Goal: Transaction & Acquisition: Purchase product/service

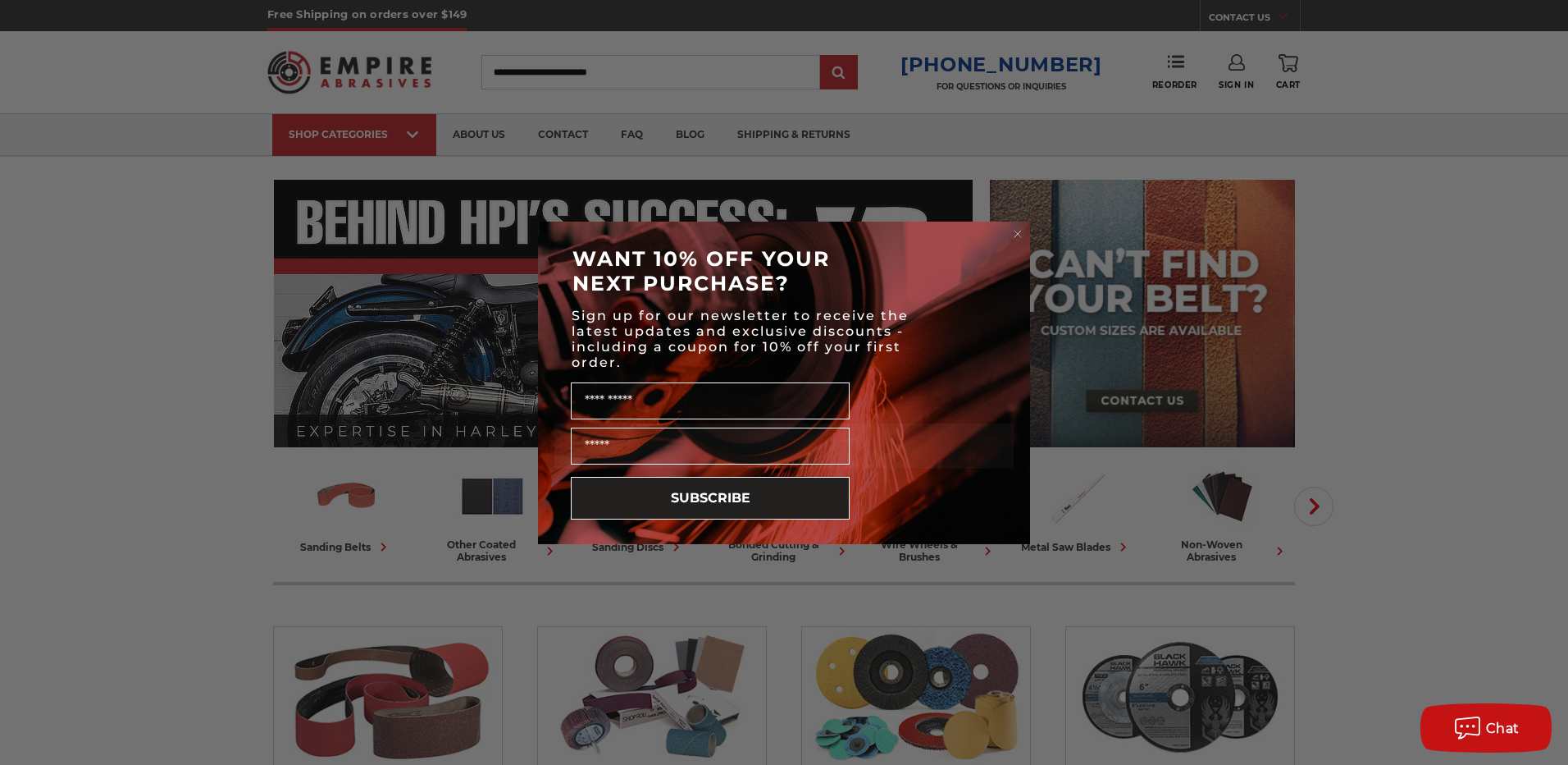
drag, startPoint x: 1014, startPoint y: 233, endPoint x: 1117, endPoint y: 166, distance: 122.9
click at [1016, 232] on circle "Close dialog" at bounding box center [1019, 233] width 16 height 16
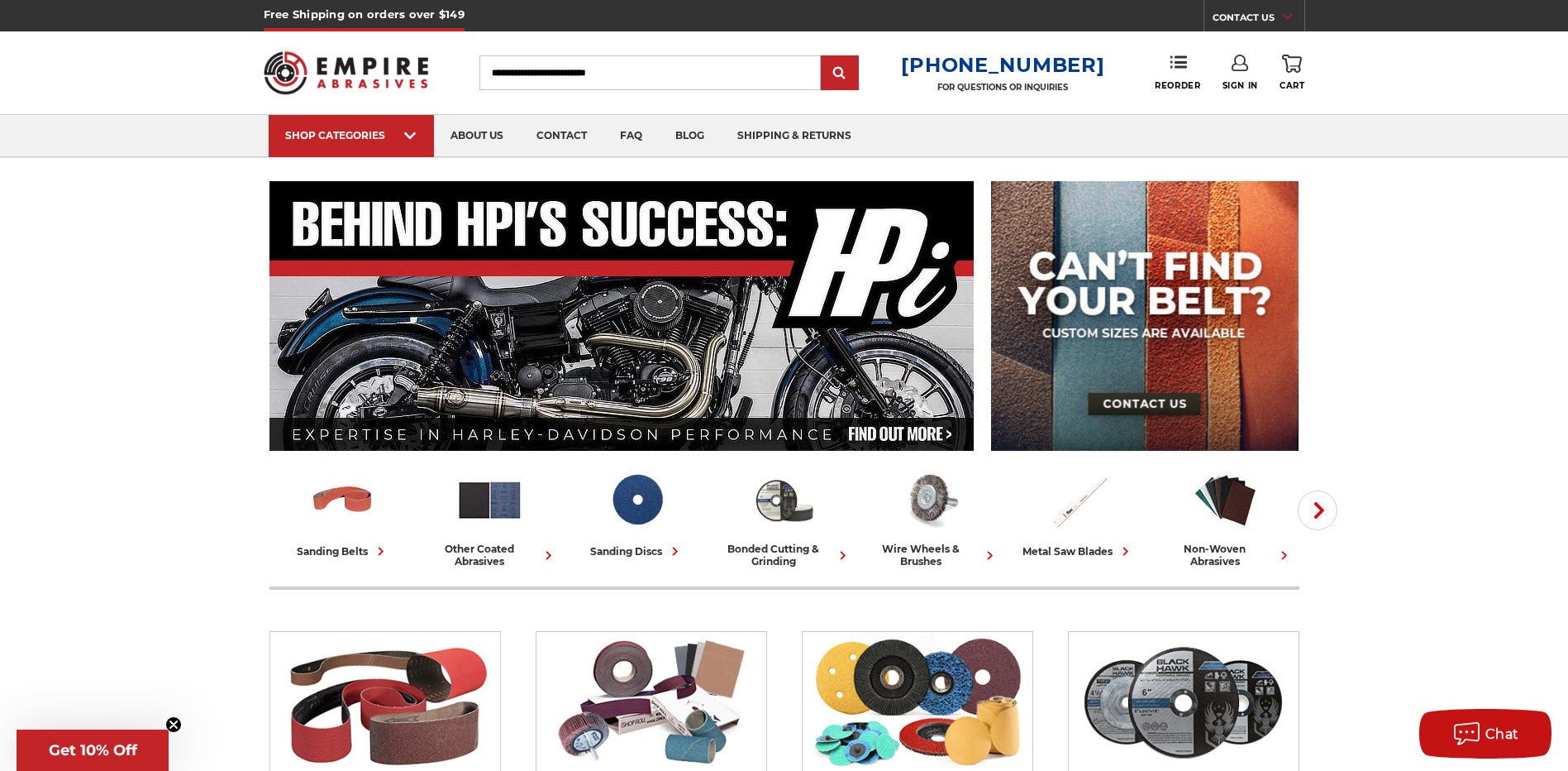
click at [1240, 71] on link "Sign In" at bounding box center [1241, 73] width 36 height 37
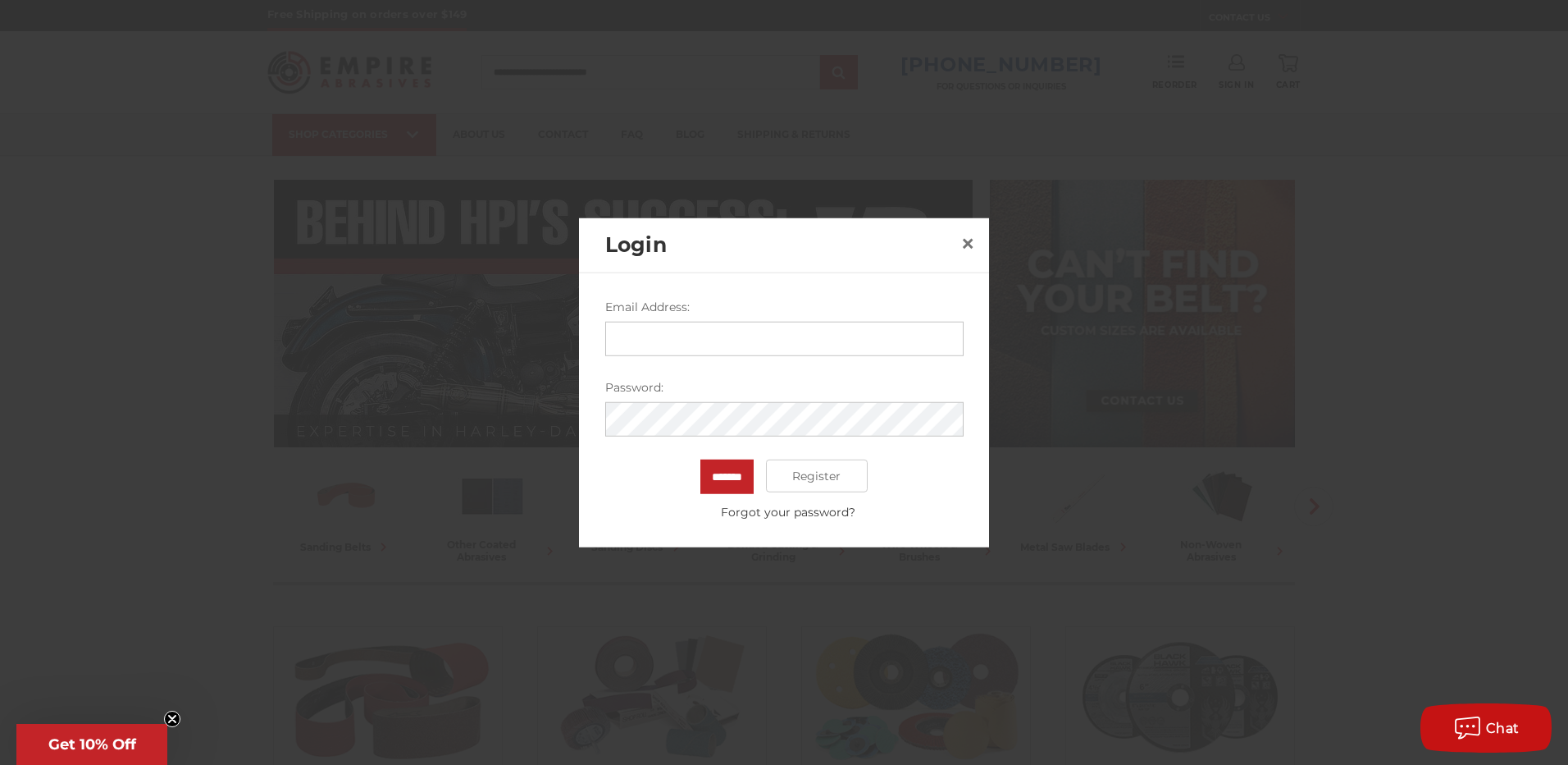
click at [782, 353] on input "Email Address:" at bounding box center [784, 338] width 359 height 35
type input "**********"
click at [701, 460] on input "*******" at bounding box center [727, 476] width 53 height 35
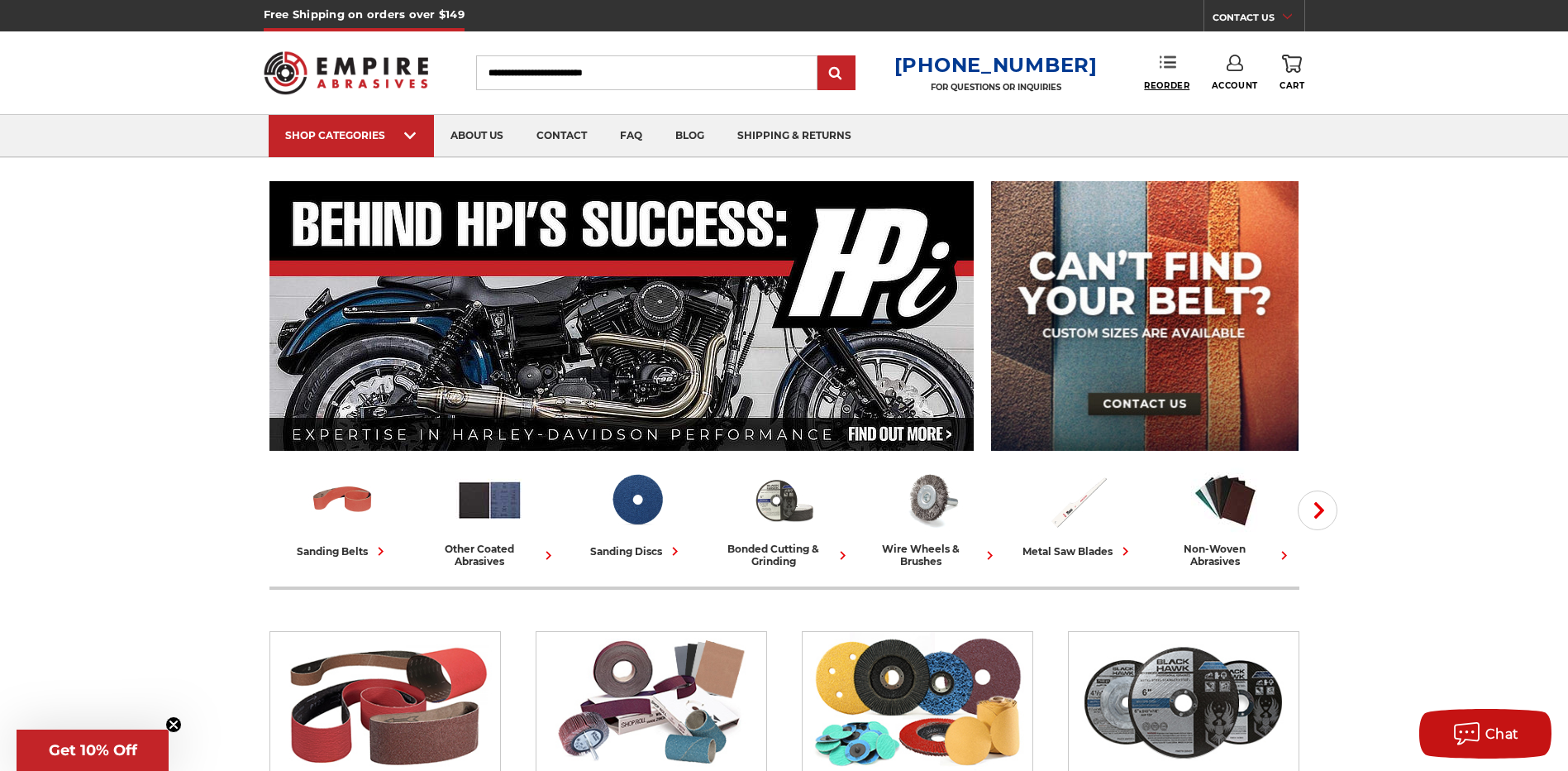
click at [1168, 85] on span "Reorder" at bounding box center [1168, 86] width 46 height 11
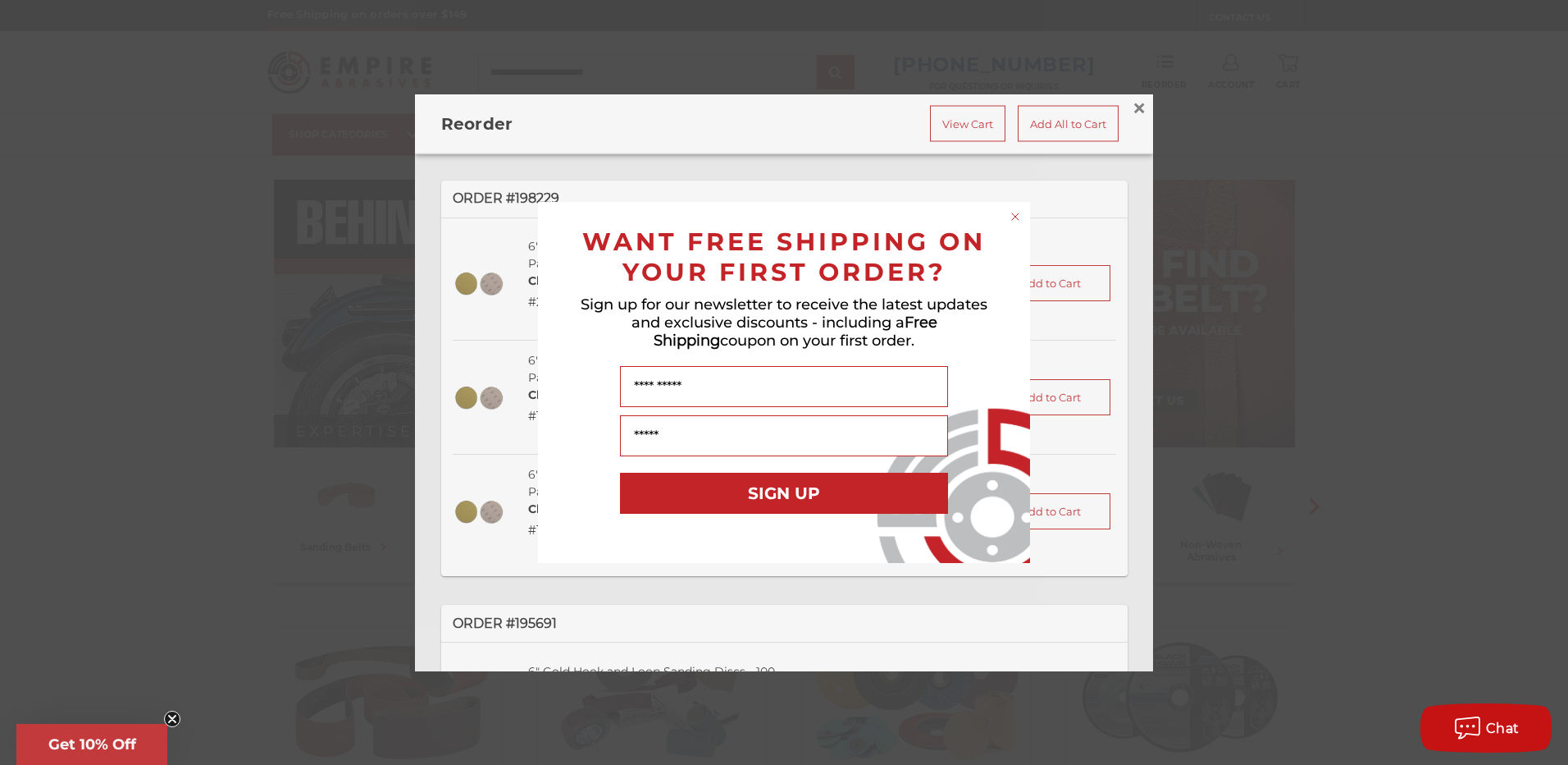
click at [1018, 212] on circle "Close dialog" at bounding box center [1016, 217] width 16 height 16
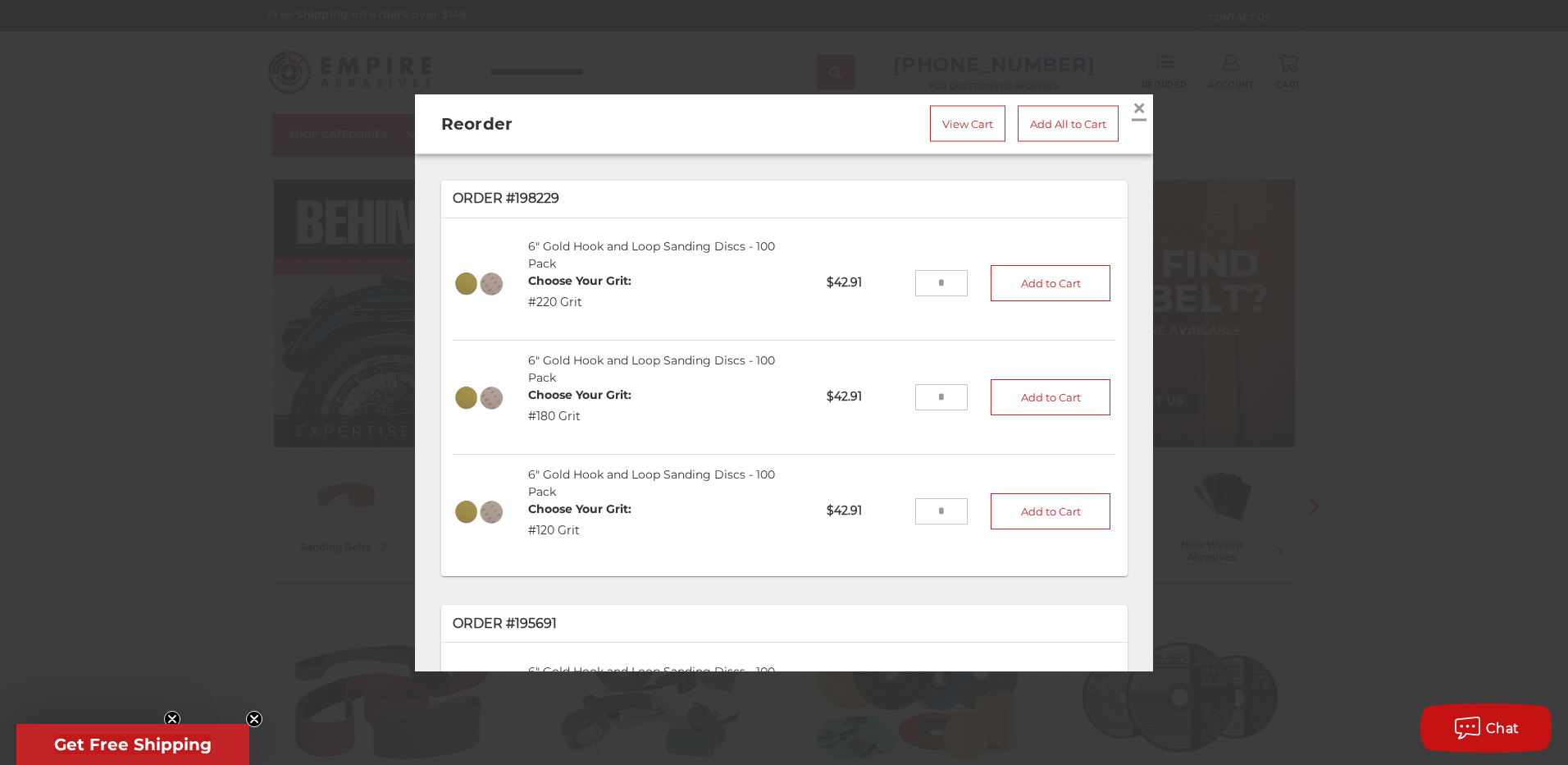
click at [1131, 104] on span "×" at bounding box center [1138, 108] width 15 height 32
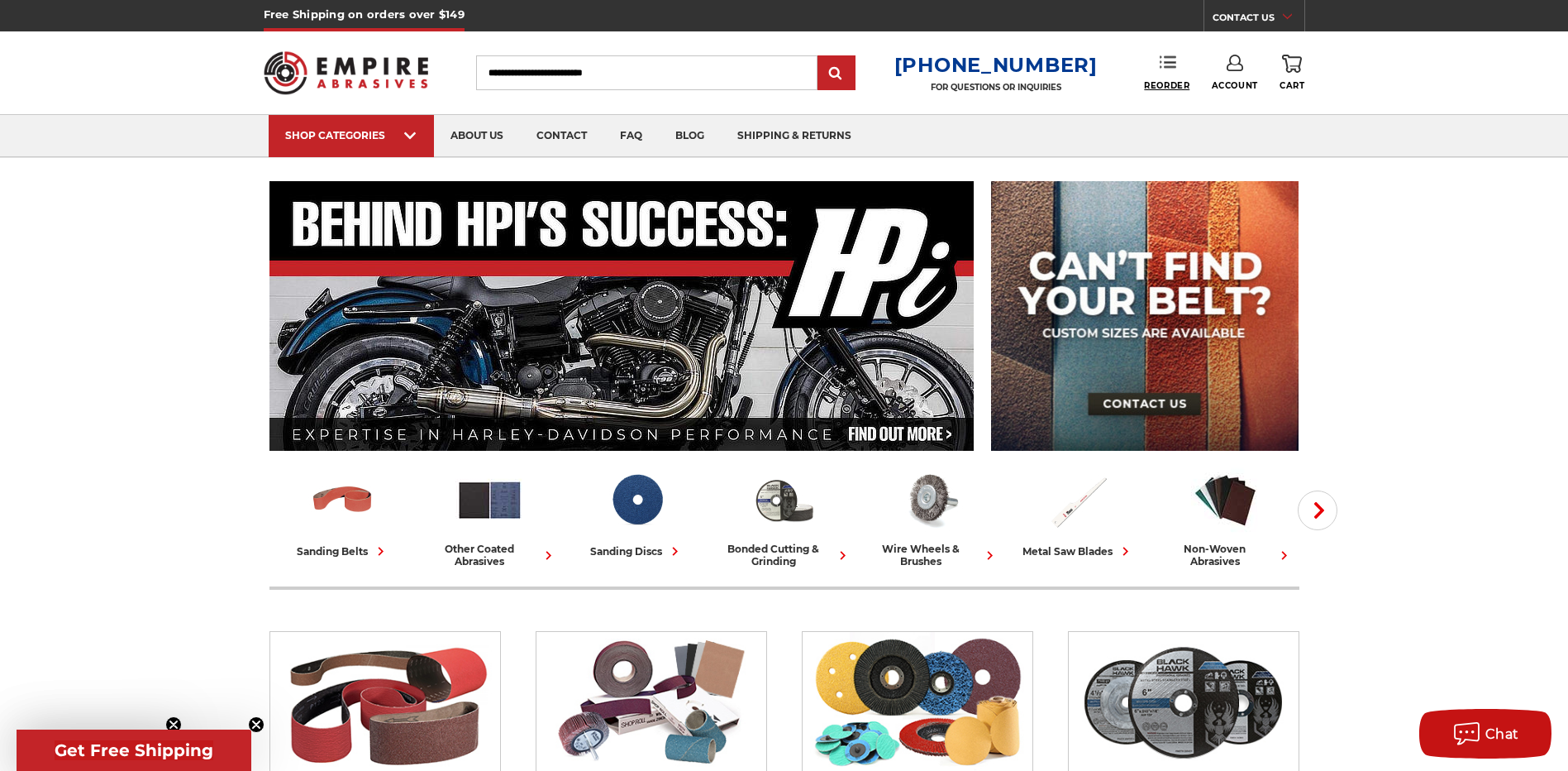
click at [1160, 85] on span "Reorder" at bounding box center [1168, 86] width 46 height 11
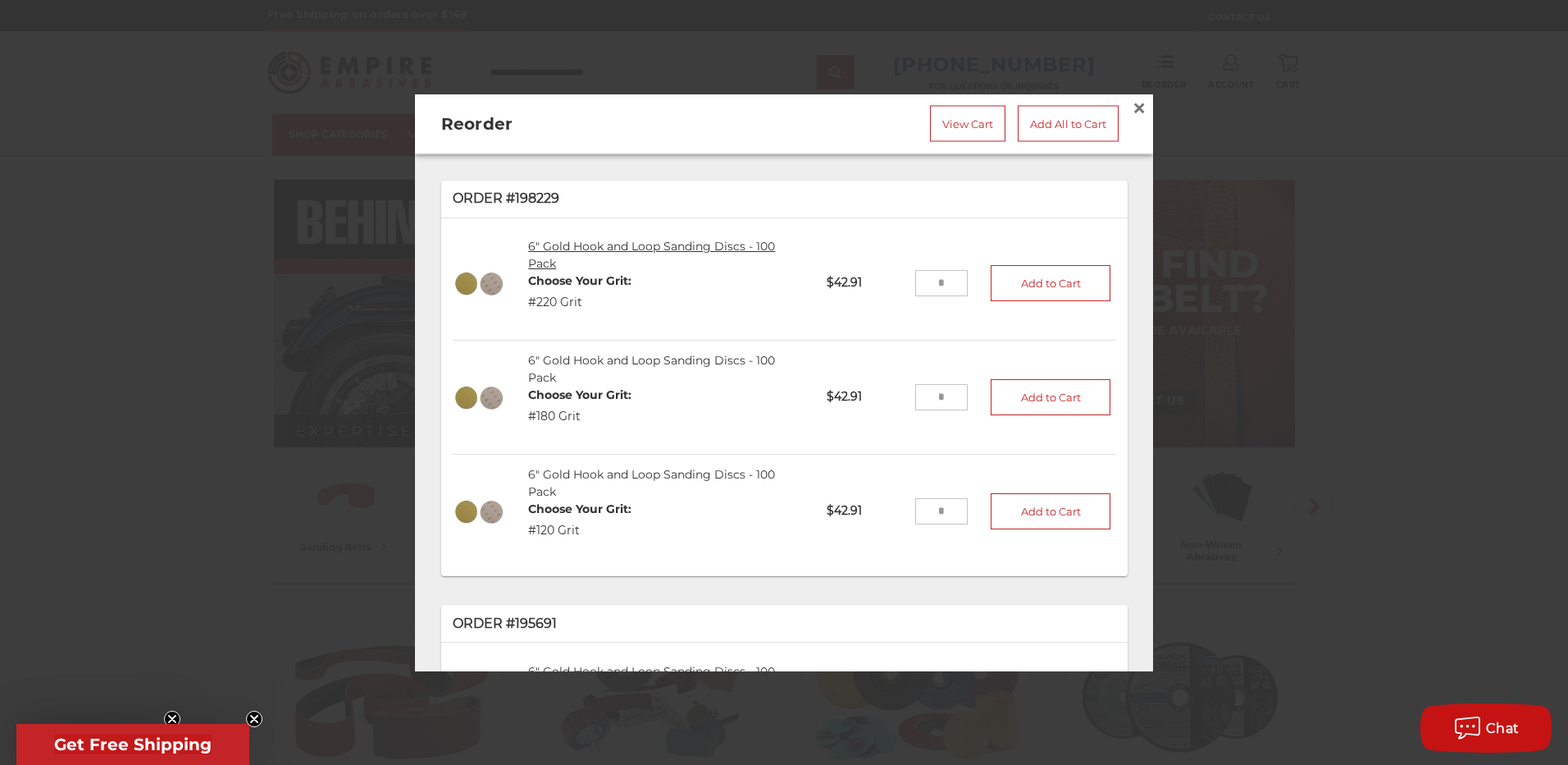
click at [576, 242] on link "6" Gold Hook and Loop Sanding Discs - 100 Pack" at bounding box center [652, 255] width 247 height 32
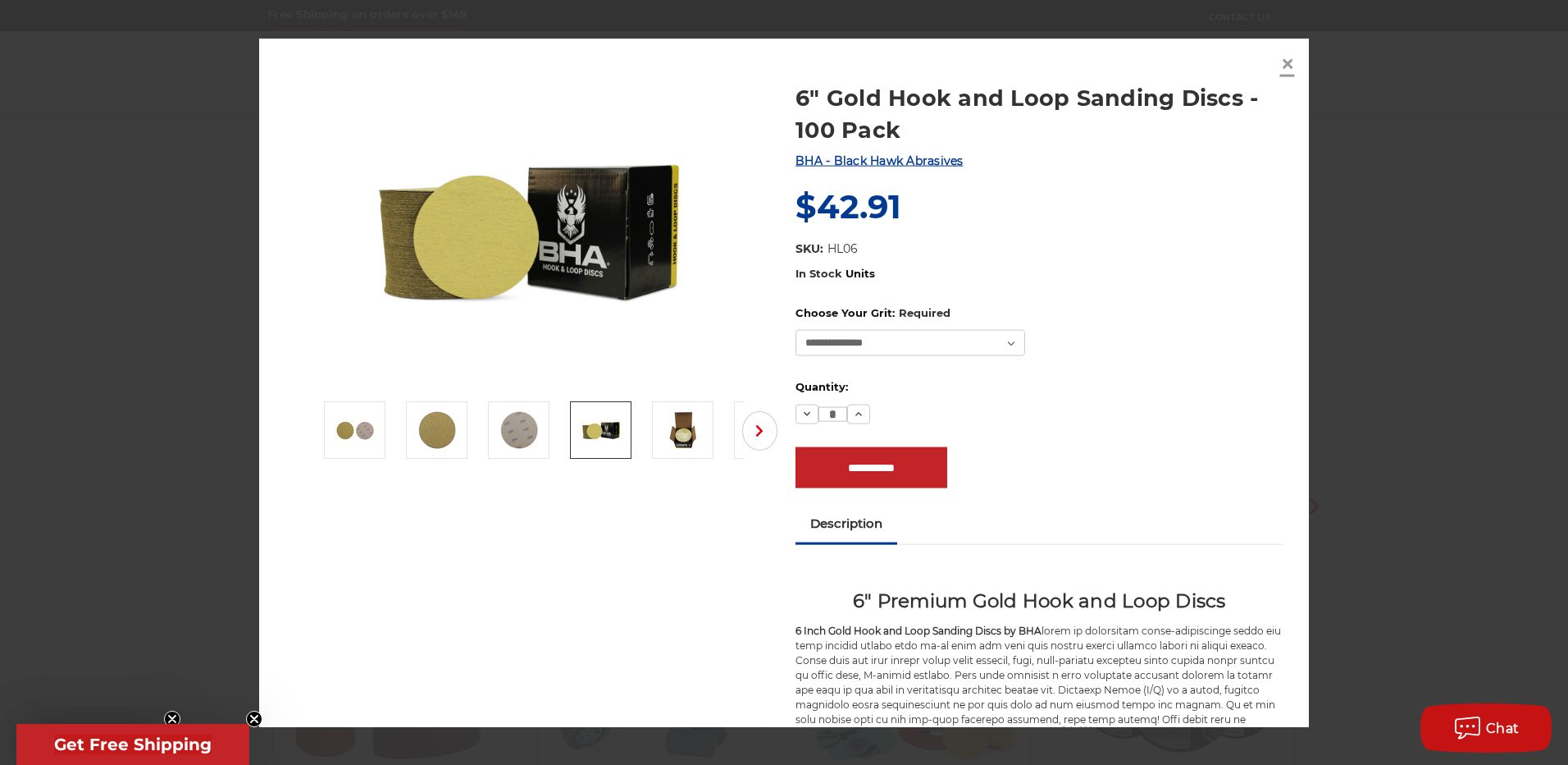
click at [1282, 64] on span "×" at bounding box center [1287, 62] width 15 height 32
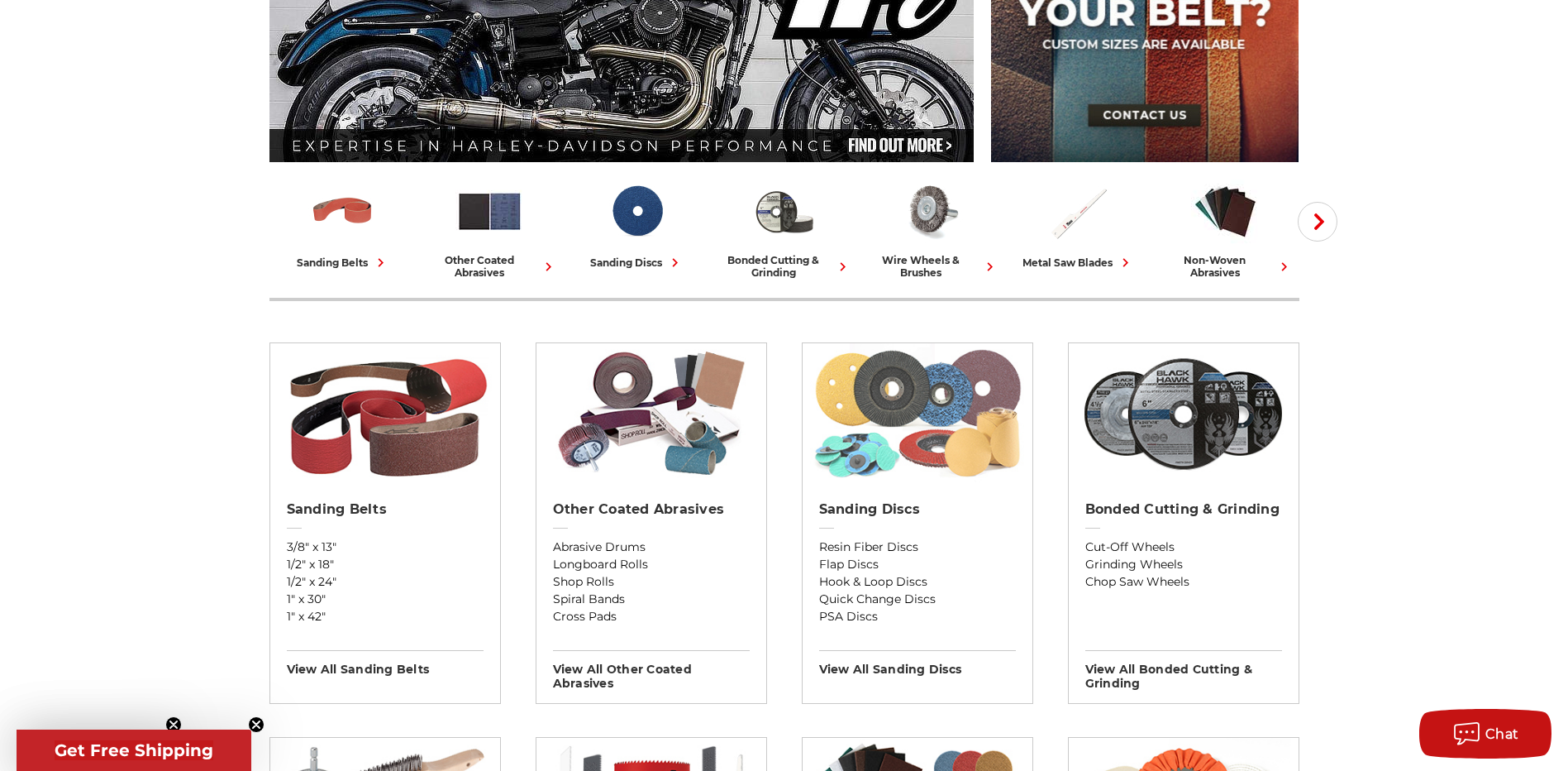
scroll to position [331, 0]
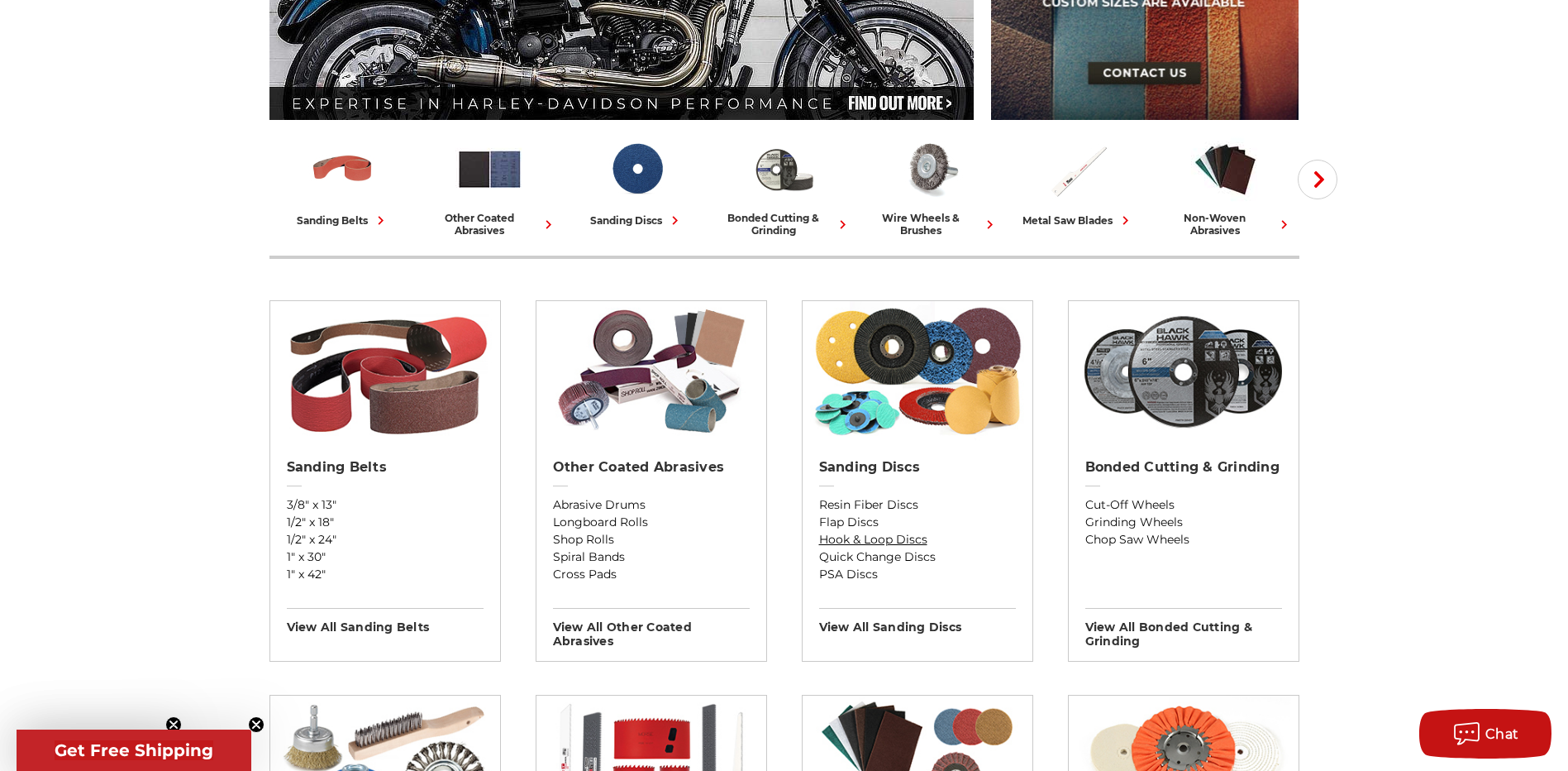
click at [869, 539] on link "Hook & Loop Discs" at bounding box center [918, 539] width 197 height 17
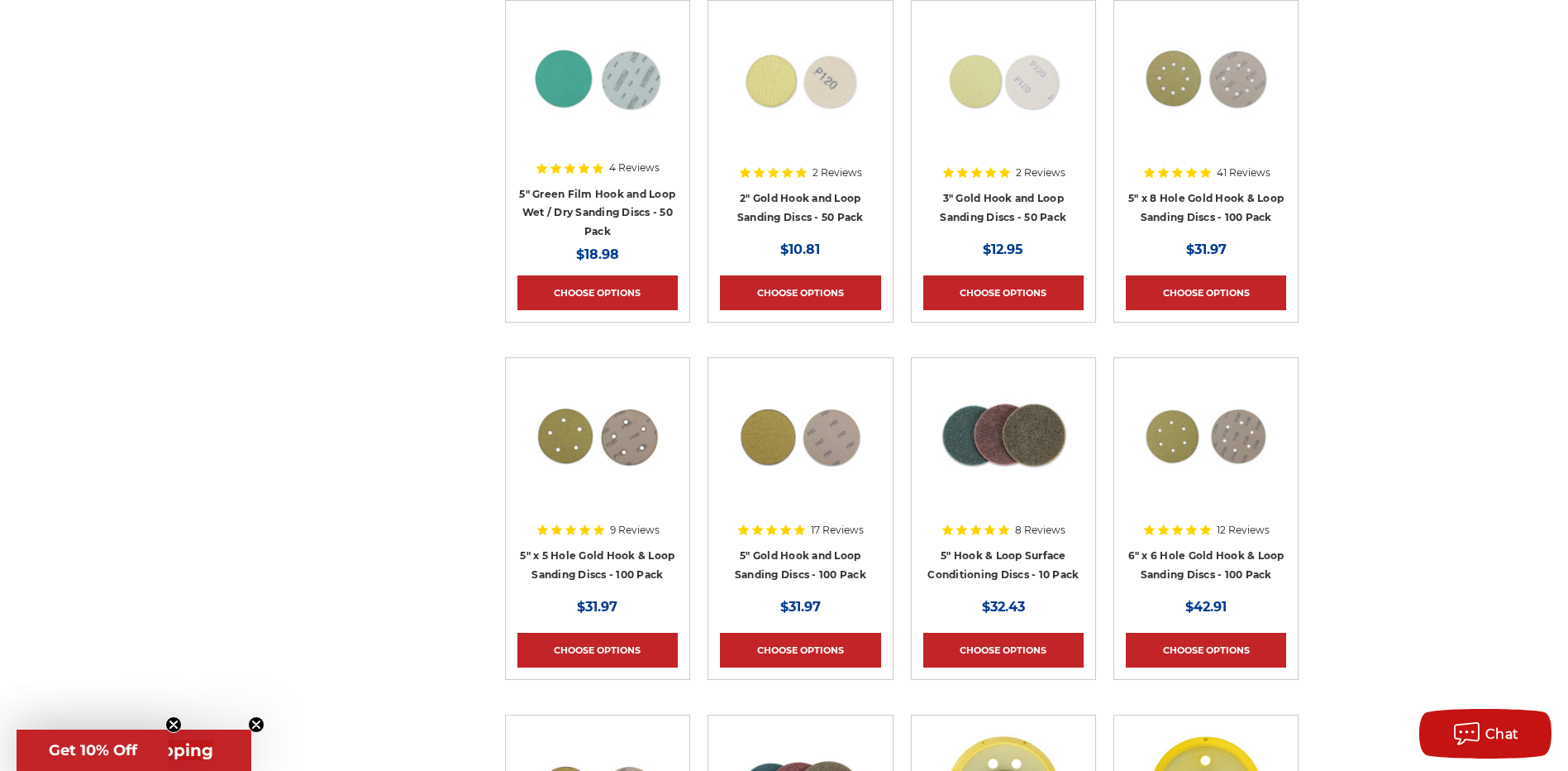
scroll to position [744, 0]
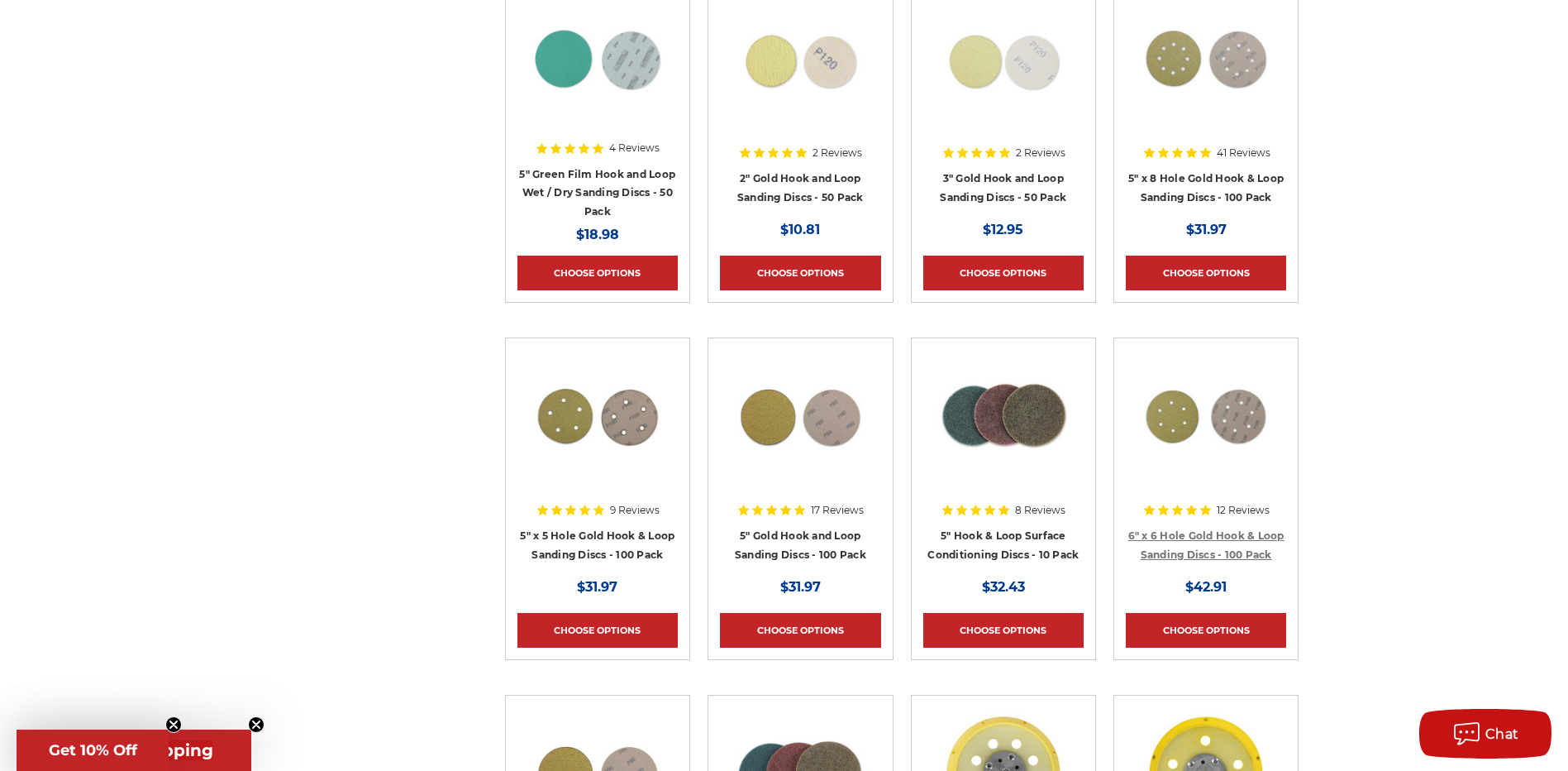
click at [1233, 538] on link "6" x 6 Hole Gold Hook & Loop Sanding Discs - 100 Pack" at bounding box center [1206, 545] width 156 height 32
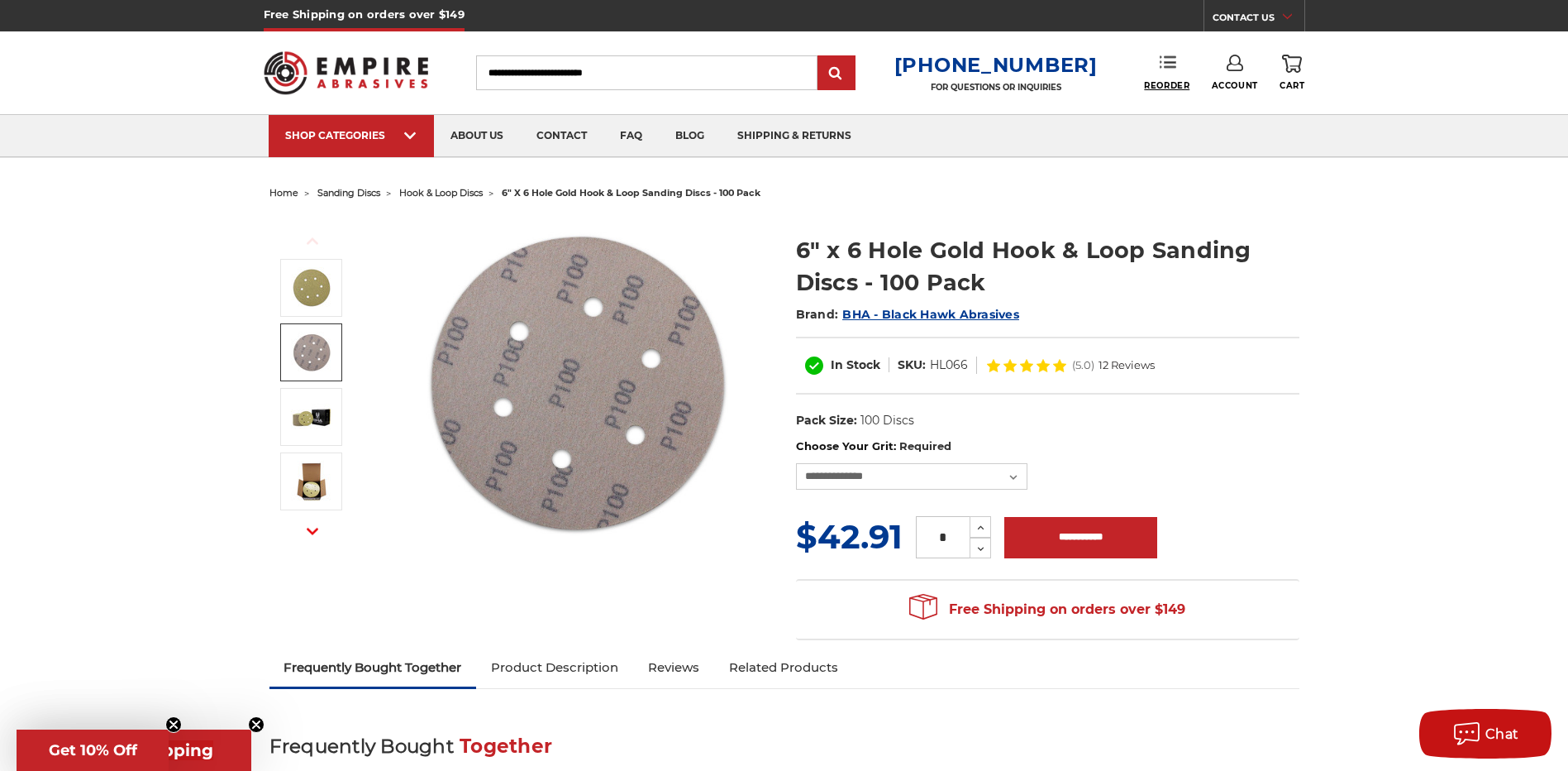
click at [1166, 82] on span "Reorder" at bounding box center [1168, 86] width 46 height 11
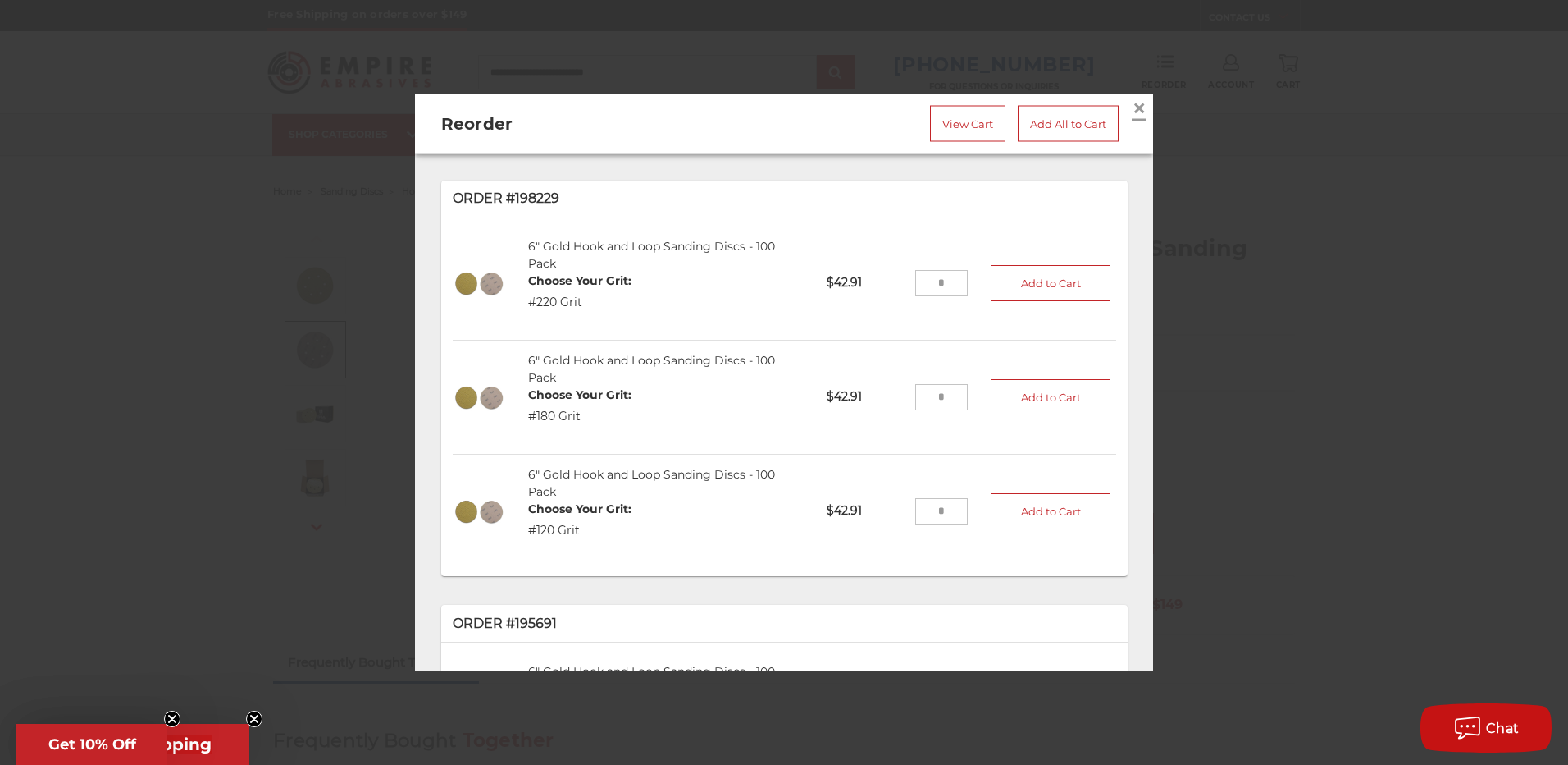
click at [1131, 102] on span "×" at bounding box center [1138, 108] width 15 height 32
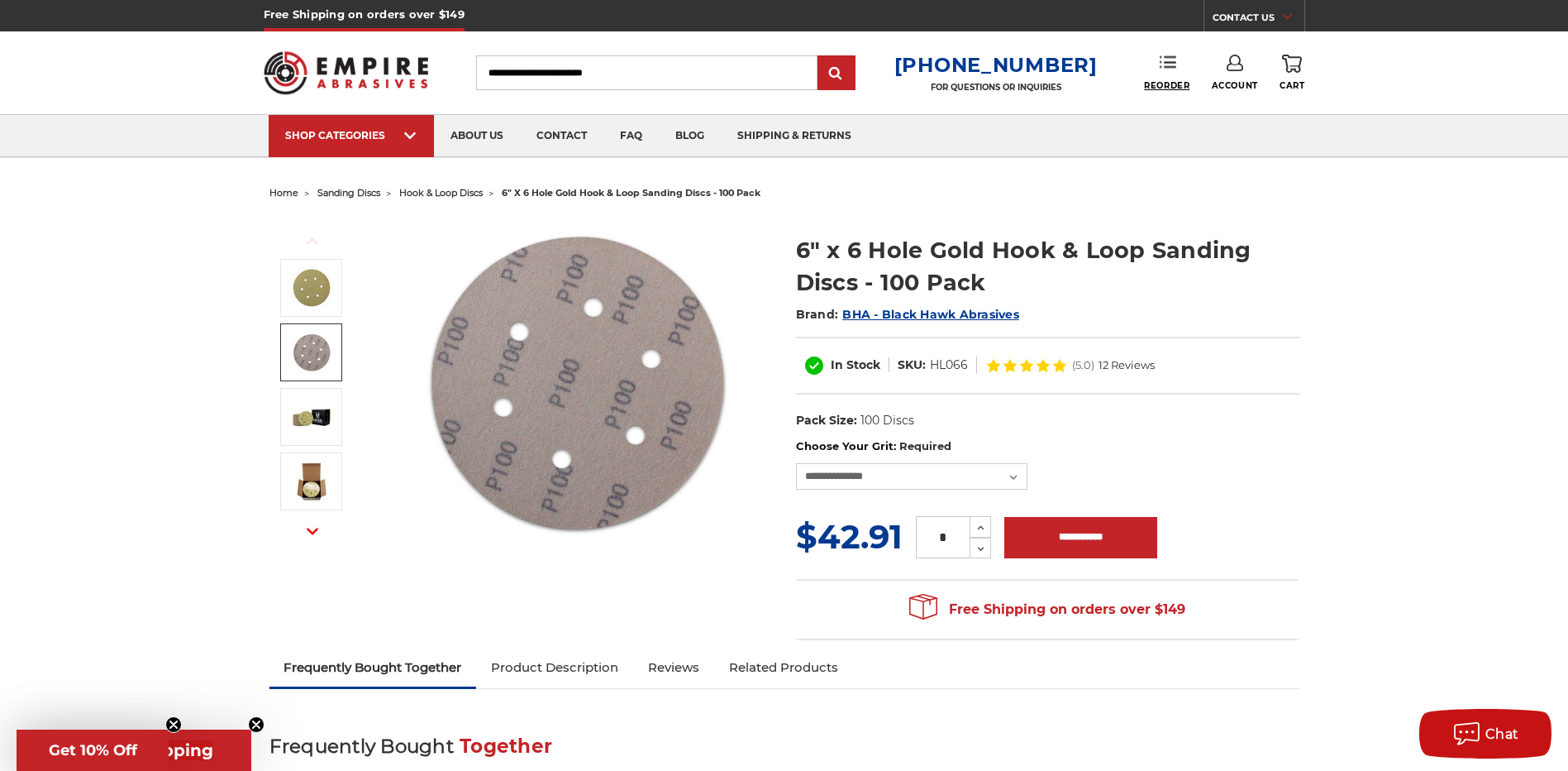
click at [1164, 85] on span "Reorder" at bounding box center [1168, 86] width 46 height 11
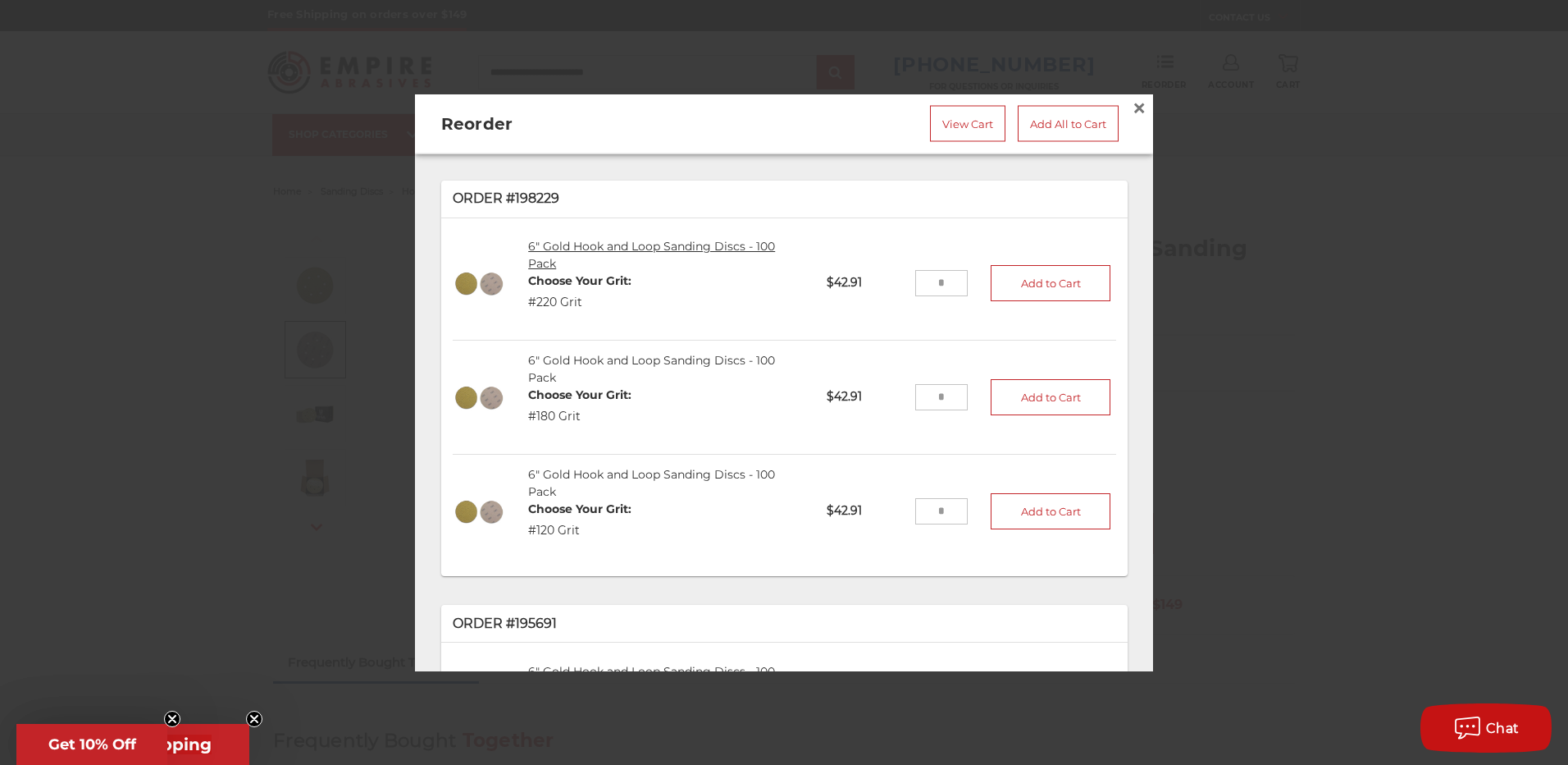
click at [585, 239] on link "6" Gold Hook and Loop Sanding Discs - 100 Pack" at bounding box center [652, 255] width 247 height 32
